Goal: Task Accomplishment & Management: Complete application form

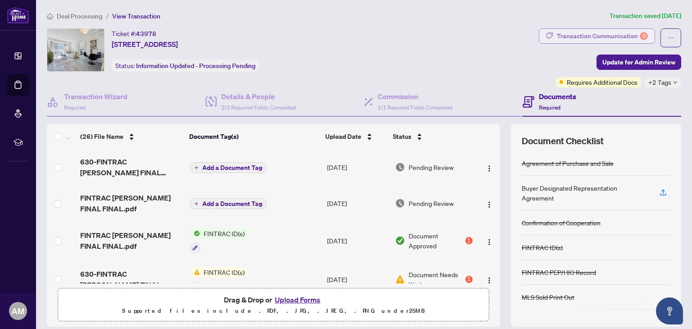
click at [596, 38] on div "Transaction Communication 3" at bounding box center [601, 36] width 91 height 14
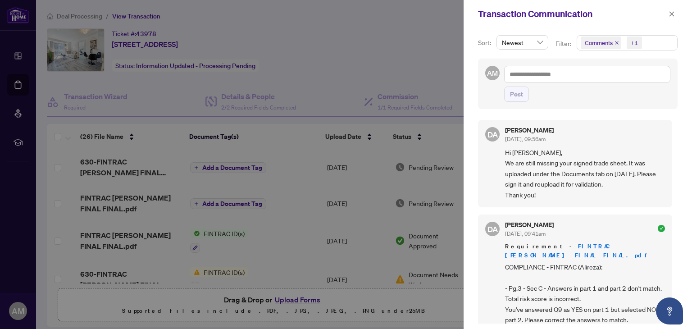
click at [283, 224] on div at bounding box center [346, 164] width 692 height 329
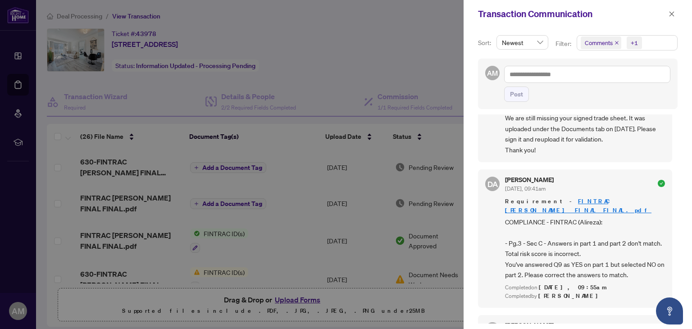
scroll to position [90, 0]
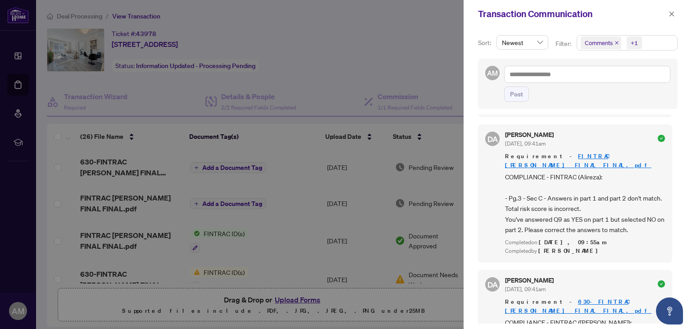
click at [440, 53] on div at bounding box center [346, 164] width 692 height 329
click at [674, 17] on button "button" at bounding box center [671, 14] width 12 height 11
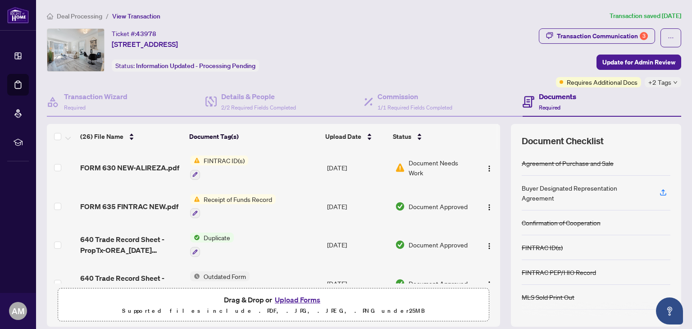
scroll to position [360, 0]
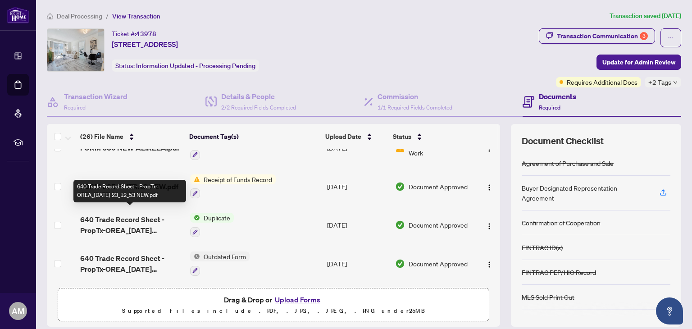
click at [143, 216] on span "640 Trade Record Sheet - PropTx-OREA_[DATE] 23_12_53 NEW.pdf" at bounding box center [131, 225] width 102 height 22
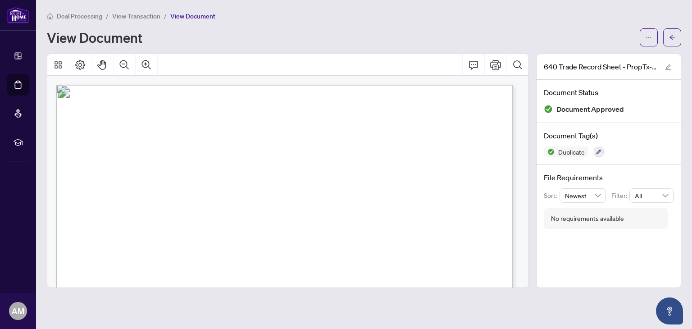
click at [132, 18] on span "View Transaction" at bounding box center [136, 16] width 48 height 8
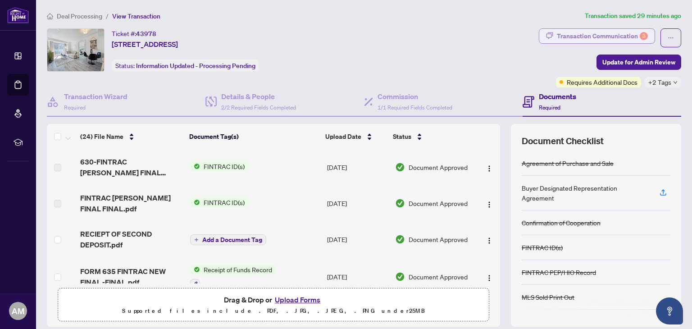
click at [574, 36] on div "Transaction Communication 3" at bounding box center [601, 36] width 91 height 14
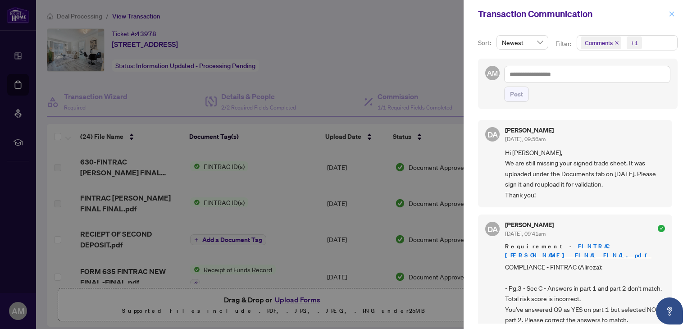
click at [672, 17] on icon "close" at bounding box center [671, 14] width 6 height 6
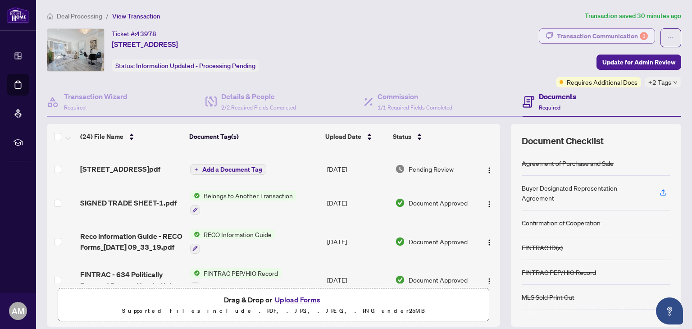
click at [579, 38] on div "Transaction Communication 3" at bounding box center [601, 36] width 91 height 14
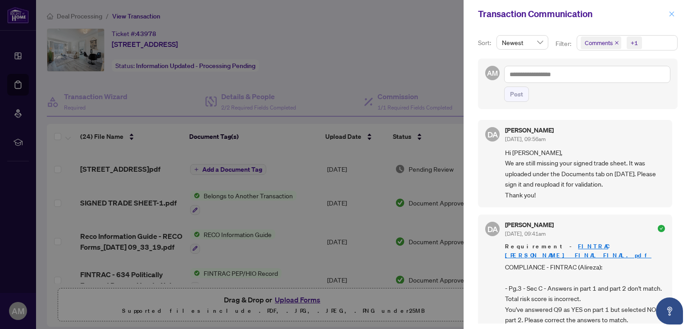
click at [674, 17] on icon "close" at bounding box center [671, 14] width 6 height 6
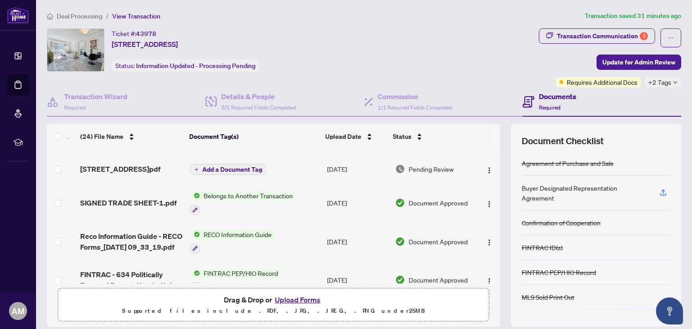
scroll to position [366, 0]
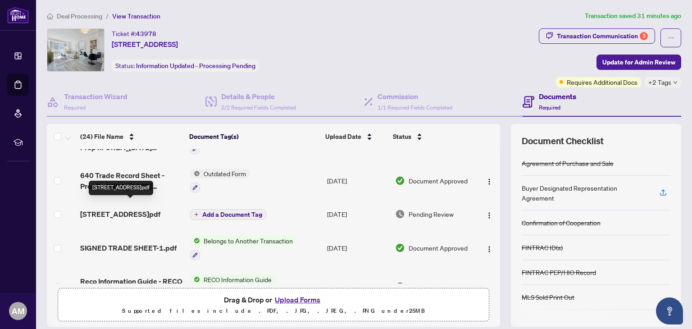
click at [103, 208] on span "[STREET_ADDRESS]pdf" at bounding box center [120, 213] width 80 height 11
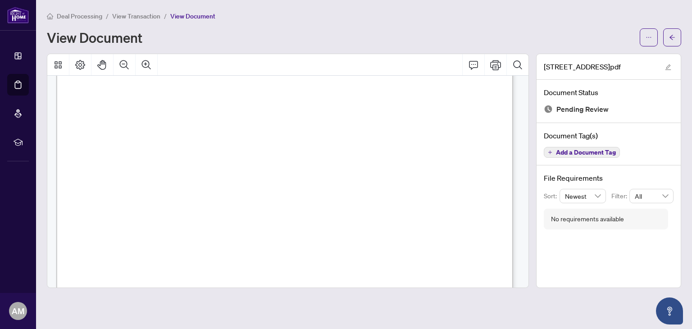
scroll to position [270, 0]
click at [376, 196] on div "Page 1" at bounding box center [434, 304] width 756 height 978
click at [498, 67] on icon "Print" at bounding box center [495, 65] width 11 height 10
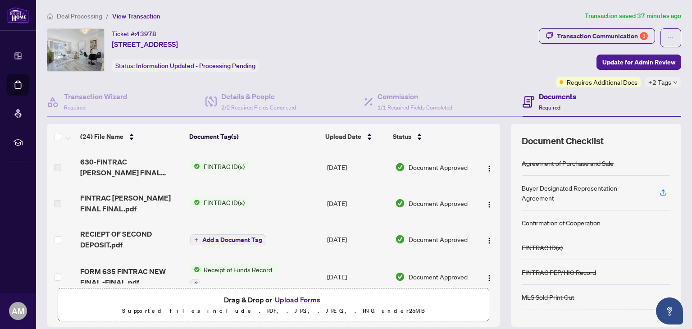
click at [298, 305] on p "Supported files include .PDF, .JPG, .JPEG, .PNG under 25 MB" at bounding box center [273, 310] width 420 height 11
click at [294, 301] on button "Upload Forms" at bounding box center [297, 300] width 51 height 12
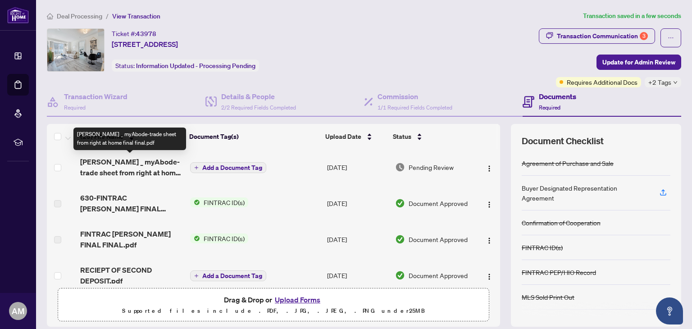
click at [133, 171] on span "[PERSON_NAME] _ myAbode-trade sheet from right at home final final.pdf" at bounding box center [131, 167] width 102 height 22
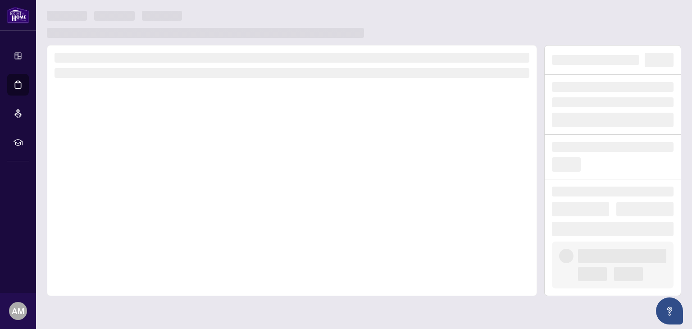
click at [133, 171] on div at bounding box center [292, 170] width 490 height 251
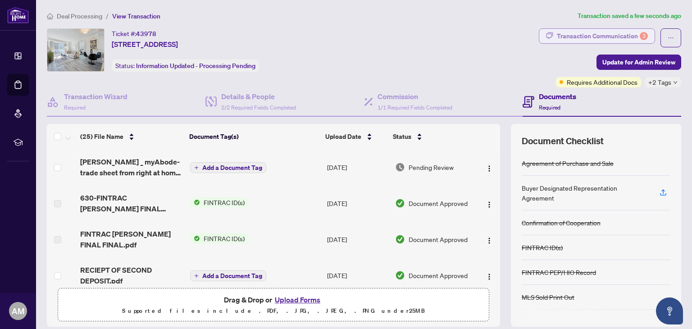
click at [561, 38] on div "Transaction Communication 3" at bounding box center [601, 36] width 91 height 14
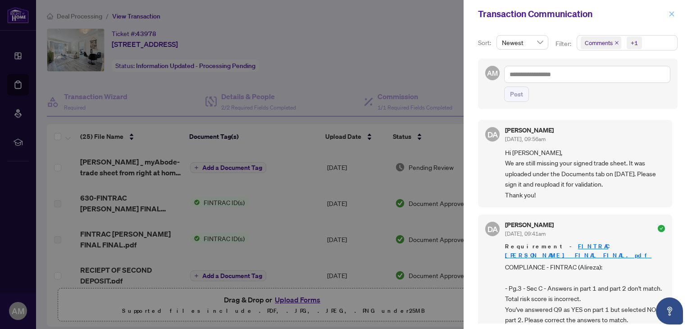
click at [675, 14] on button "button" at bounding box center [671, 14] width 12 height 11
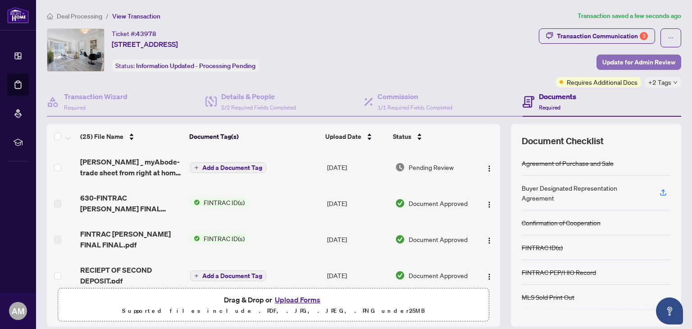
click at [624, 64] on span "Update for Admin Review" at bounding box center [638, 62] width 73 height 14
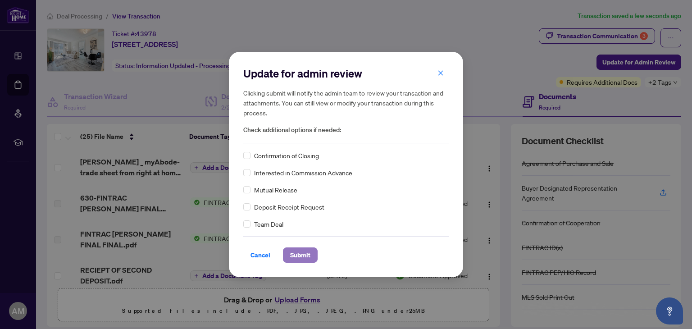
click at [298, 258] on span "Submit" at bounding box center [300, 255] width 20 height 14
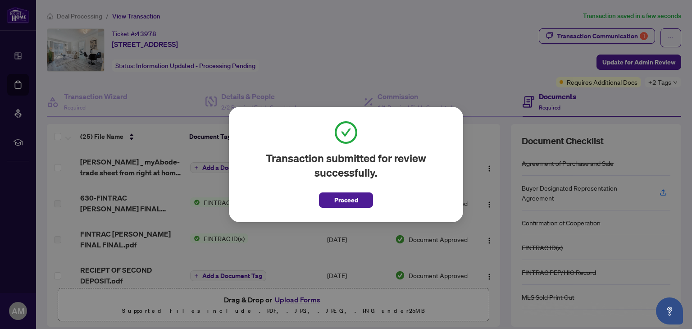
drag, startPoint x: 344, startPoint y: 204, endPoint x: 355, endPoint y: 205, distance: 10.8
click at [345, 204] on span "Proceed" at bounding box center [346, 200] width 24 height 14
